Goal: Information Seeking & Learning: Learn about a topic

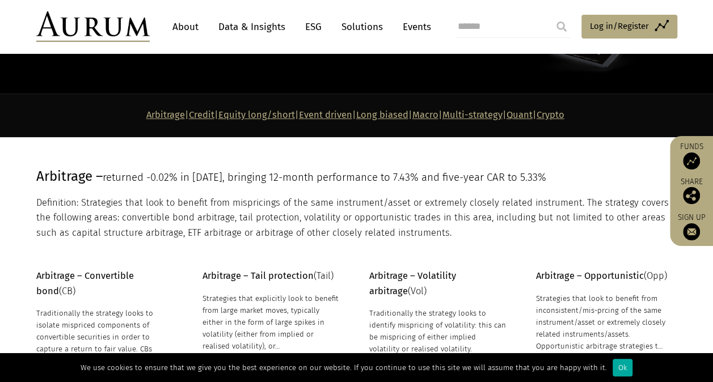
scroll to position [113, 0]
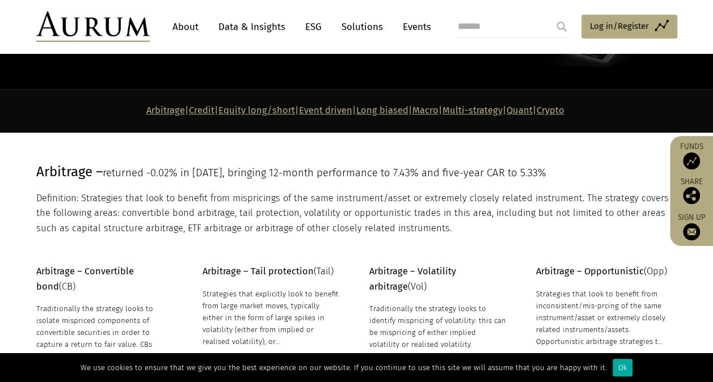
click at [495, 111] on link "Multi-strategy" at bounding box center [472, 110] width 60 height 11
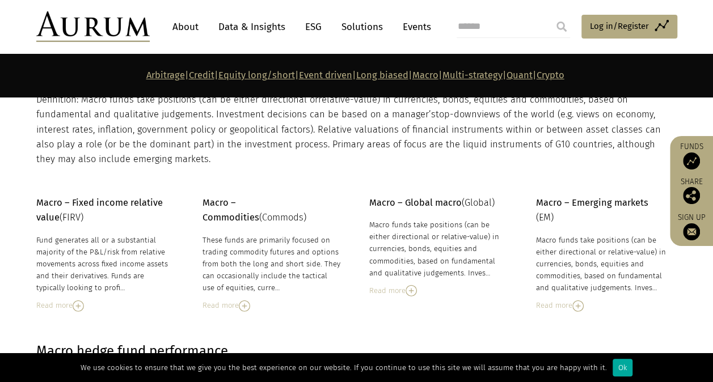
scroll to position [3878, 0]
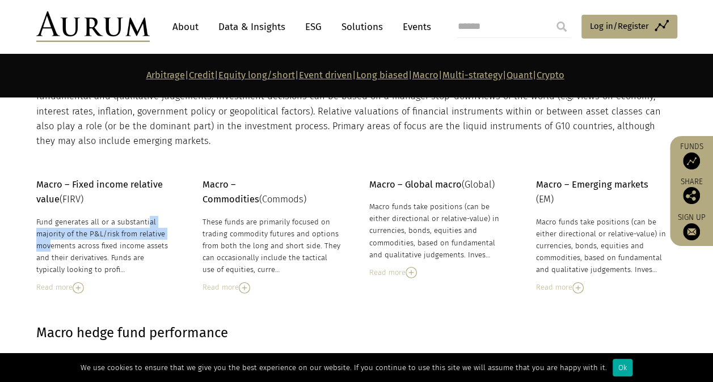
drag, startPoint x: 102, startPoint y: 225, endPoint x: 134, endPoint y: 234, distance: 33.0
click at [134, 234] on div "Fund generates all or a substantial majority of the P&L/risk from relative move…" at bounding box center [105, 246] width 138 height 60
click at [113, 208] on div "Macro – Fixed income relative value (FIRV) Fund generates all or a substantial …" at bounding box center [105, 236] width 138 height 116
drag, startPoint x: 109, startPoint y: 229, endPoint x: 129, endPoint y: 233, distance: 20.1
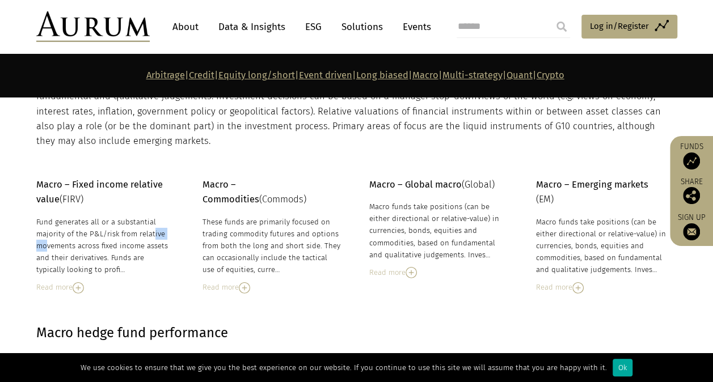
click at [129, 233] on div "Fund generates all or a substantial majority of the P&L/risk from relative move…" at bounding box center [105, 246] width 138 height 60
drag, startPoint x: 129, startPoint y: 233, endPoint x: 99, endPoint y: 263, distance: 43.3
click at [99, 263] on div "Fund generates all or a substantial majority of the P&L/risk from relative move…" at bounding box center [105, 246] width 138 height 60
drag, startPoint x: 109, startPoint y: 244, endPoint x: 142, endPoint y: 246, distance: 33.5
click at [142, 246] on div "Fund generates all or a substantial majority of the P&L/risk from relative move…" at bounding box center [105, 246] width 138 height 60
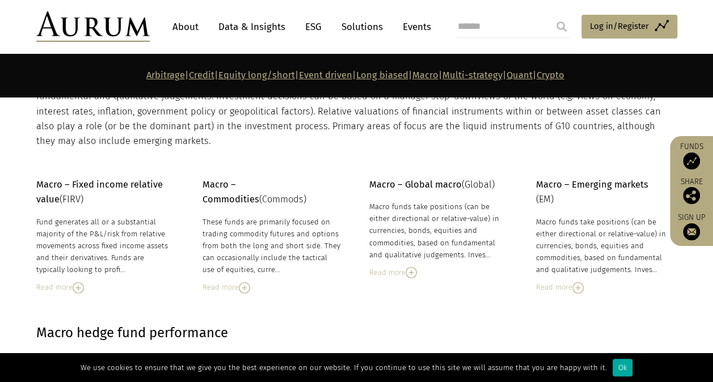
drag, startPoint x: 142, startPoint y: 246, endPoint x: 111, endPoint y: 261, distance: 34.7
click at [111, 261] on div "Fund generates all or a substantial majority of the P&L/risk from relative move…" at bounding box center [105, 246] width 138 height 60
click at [75, 289] on img at bounding box center [78, 287] width 11 height 11
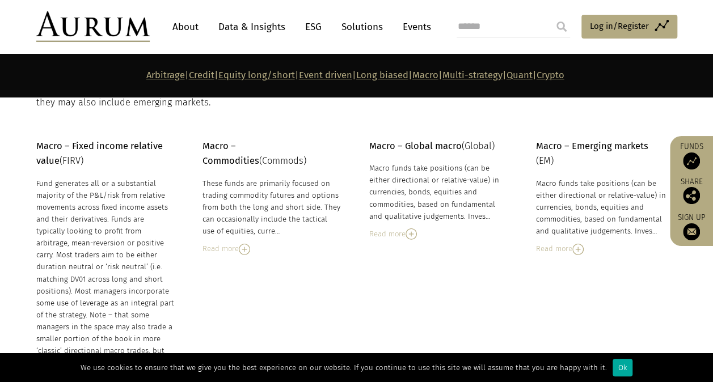
scroll to position [3935, 0]
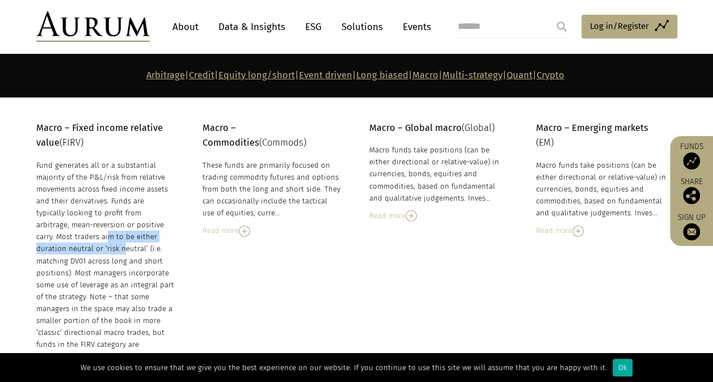
drag, startPoint x: 134, startPoint y: 226, endPoint x: 141, endPoint y: 236, distance: 12.0
click at [141, 236] on div "Fund generates all or a substantial majority of the P&L/risk from relative move…" at bounding box center [105, 267] width 138 height 216
drag, startPoint x: 141, startPoint y: 236, endPoint x: 126, endPoint y: 242, distance: 15.5
click at [126, 242] on div "Fund generates all or a substantial majority of the P&L/risk from relative move…" at bounding box center [105, 267] width 138 height 216
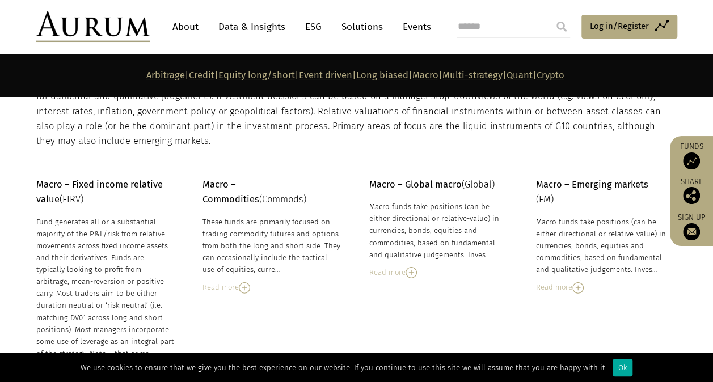
click at [581, 283] on img at bounding box center [577, 287] width 11 height 11
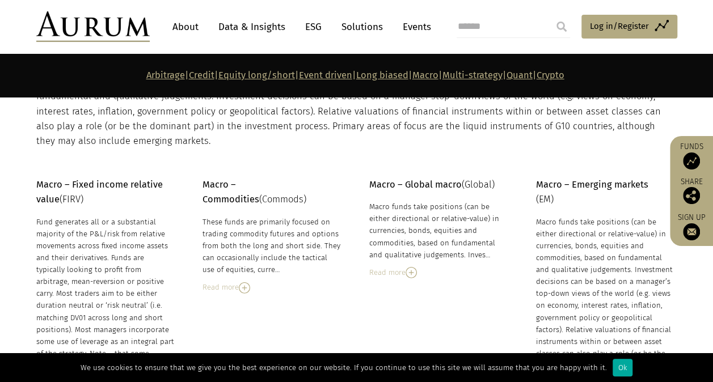
click at [410, 270] on img at bounding box center [411, 272] width 11 height 11
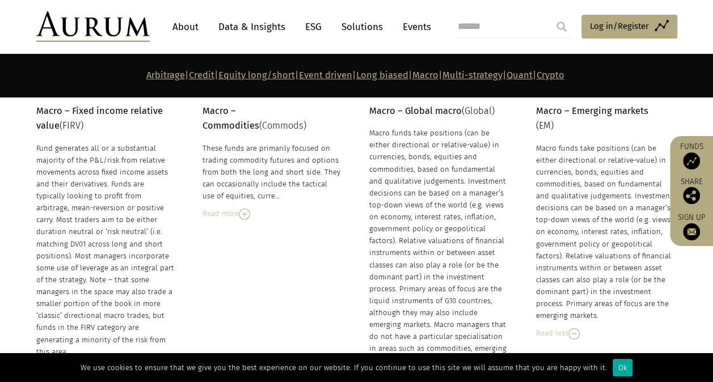
scroll to position [3935, 0]
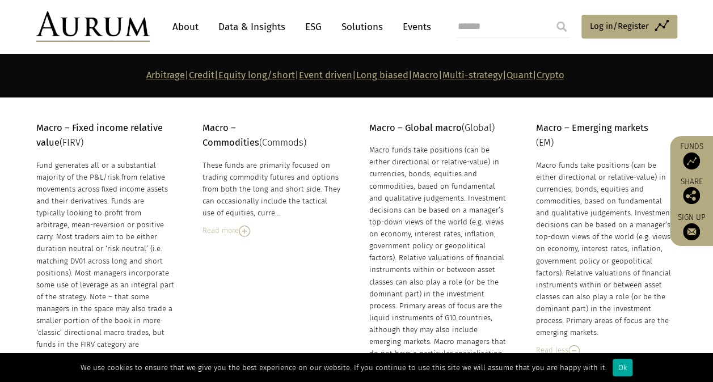
click at [244, 227] on img at bounding box center [244, 231] width 11 height 11
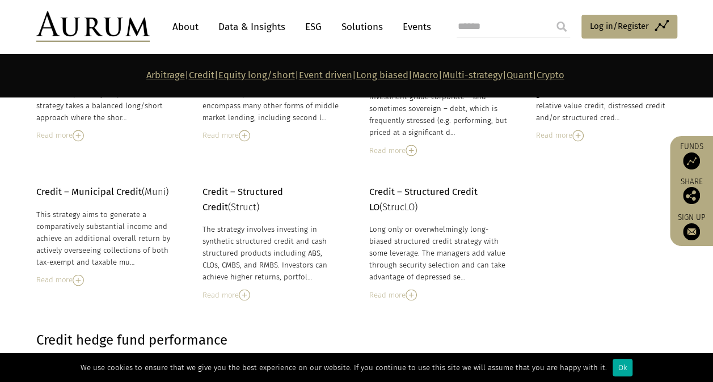
scroll to position [872, 0]
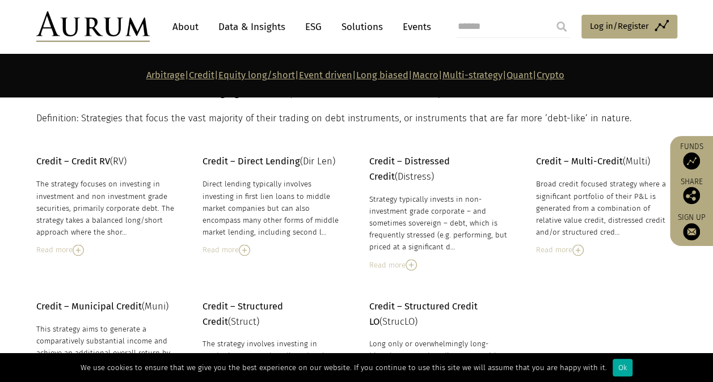
click at [416, 264] on img at bounding box center [411, 264] width 11 height 11
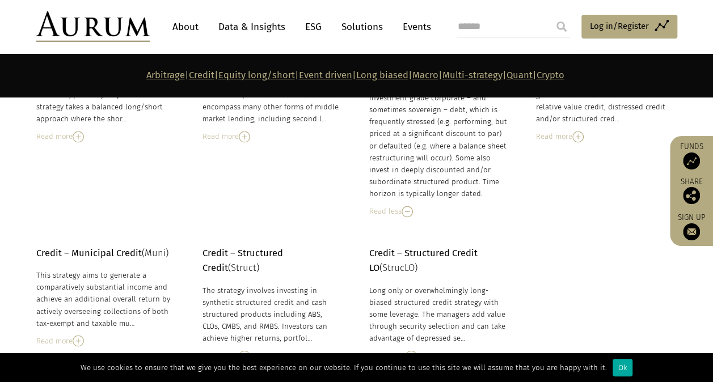
scroll to position [1042, 0]
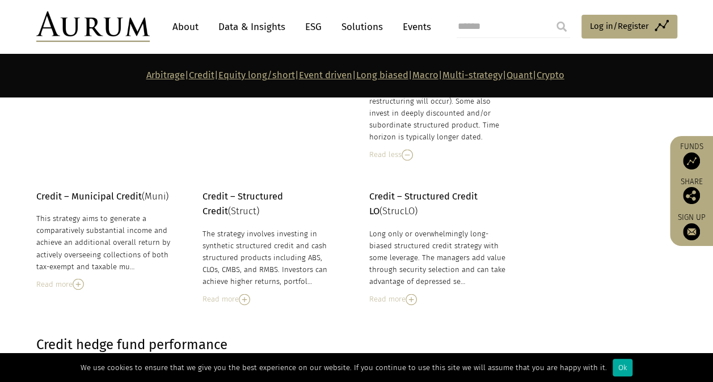
click at [406, 298] on div "Read more" at bounding box center [438, 299] width 138 height 12
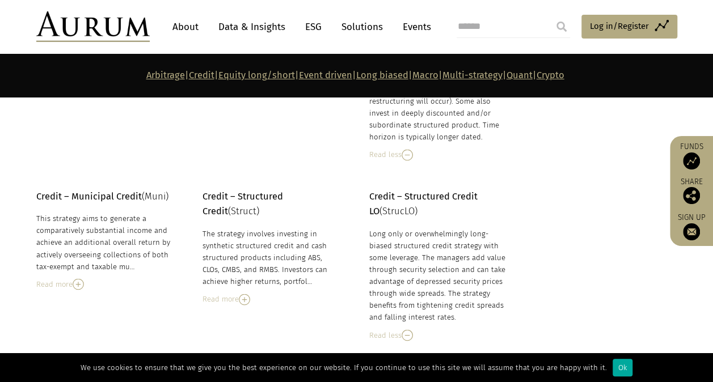
click at [255, 300] on div "Read more" at bounding box center [271, 299] width 138 height 12
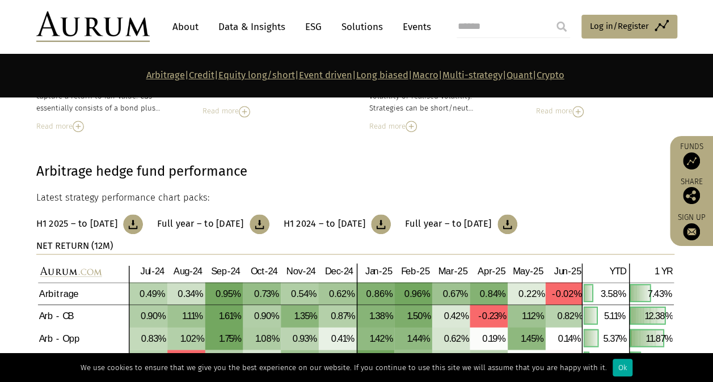
scroll to position [192, 0]
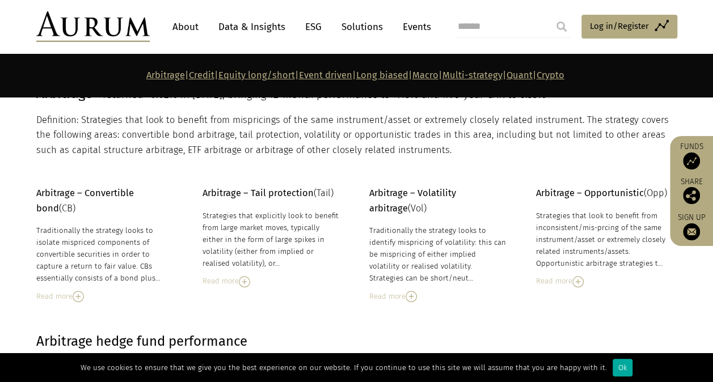
click at [79, 300] on img at bounding box center [78, 296] width 11 height 11
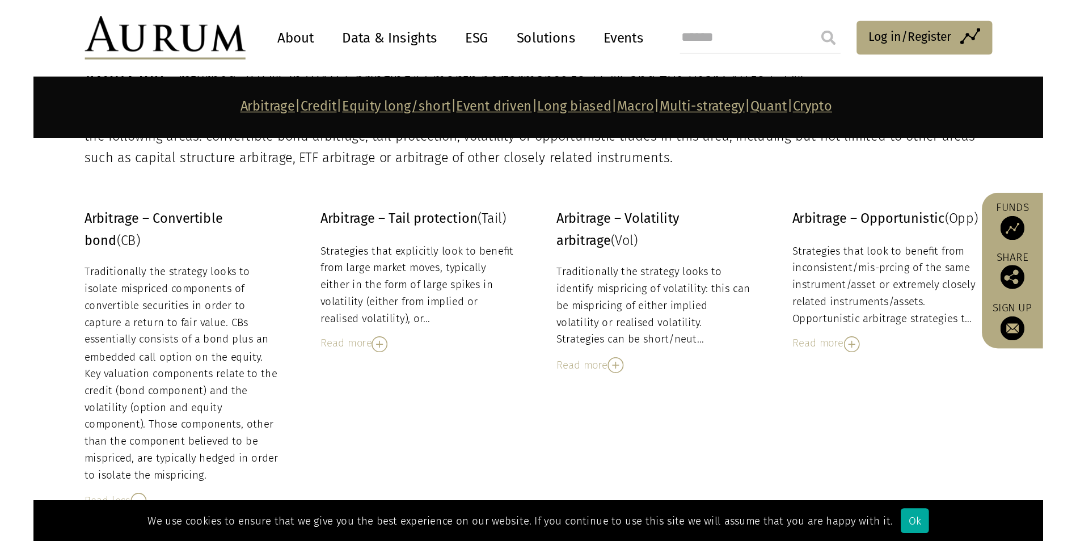
scroll to position [248, 0]
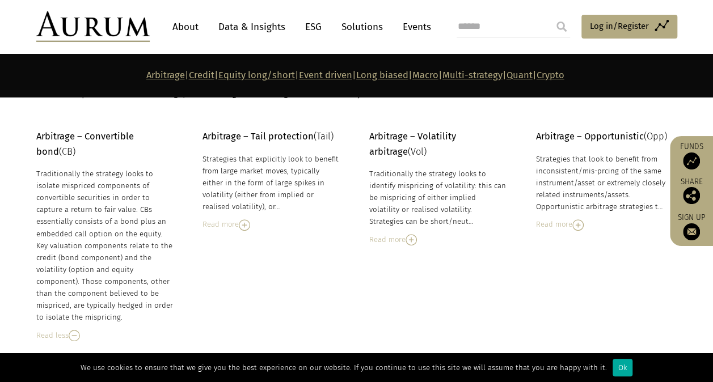
click at [413, 239] on img at bounding box center [411, 239] width 11 height 11
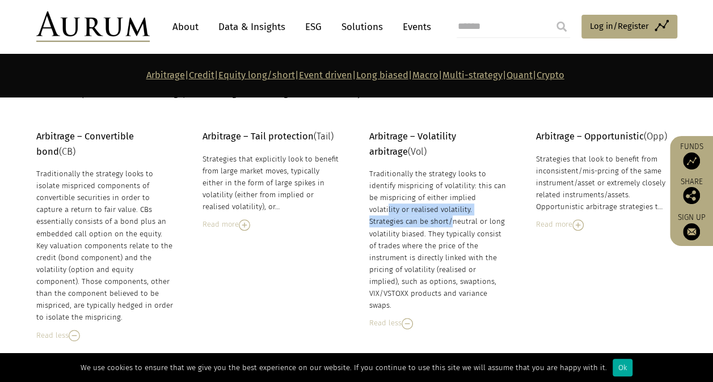
drag, startPoint x: 449, startPoint y: 202, endPoint x: 474, endPoint y: 213, distance: 27.0
click at [474, 213] on div "Traditionally the strategy looks to identify mispricing of volatility: this can…" at bounding box center [438, 240] width 138 height 144
drag, startPoint x: 474, startPoint y: 213, endPoint x: 452, endPoint y: 253, distance: 45.9
click at [452, 253] on div "Traditionally the strategy looks to identify mispricing of volatility: this can…" at bounding box center [438, 240] width 138 height 144
drag, startPoint x: 428, startPoint y: 227, endPoint x: 442, endPoint y: 226, distance: 14.2
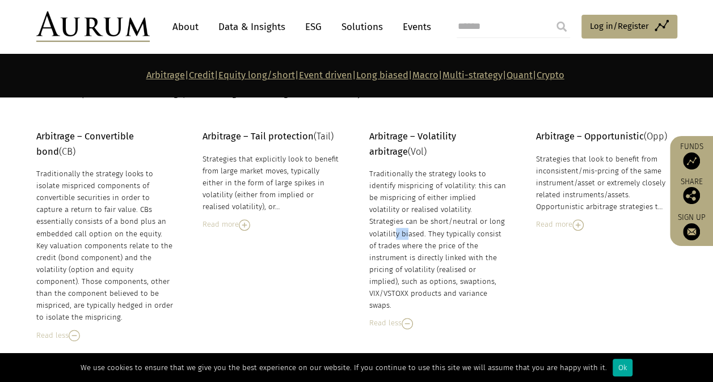
click at [442, 226] on div "Traditionally the strategy looks to identify mispricing of volatility: this can…" at bounding box center [438, 240] width 138 height 144
drag, startPoint x: 442, startPoint y: 226, endPoint x: 426, endPoint y: 253, distance: 31.5
click at [426, 253] on div "Traditionally the strategy looks to identify mispricing of volatility: this can…" at bounding box center [438, 240] width 138 height 144
click at [585, 226] on div "Read more" at bounding box center [605, 224] width 138 height 12
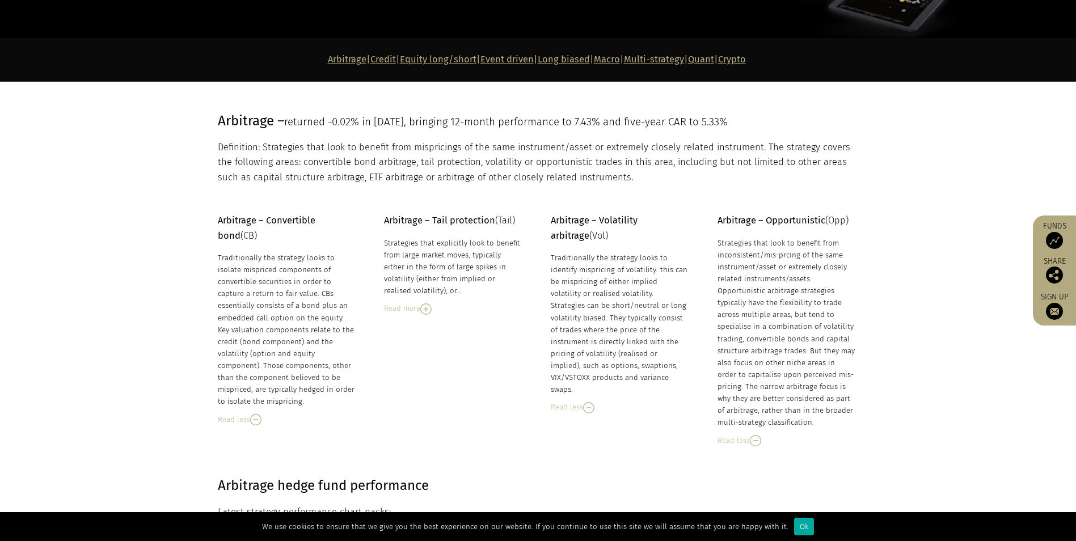
scroll to position [0, 0]
